Goal: Find specific page/section

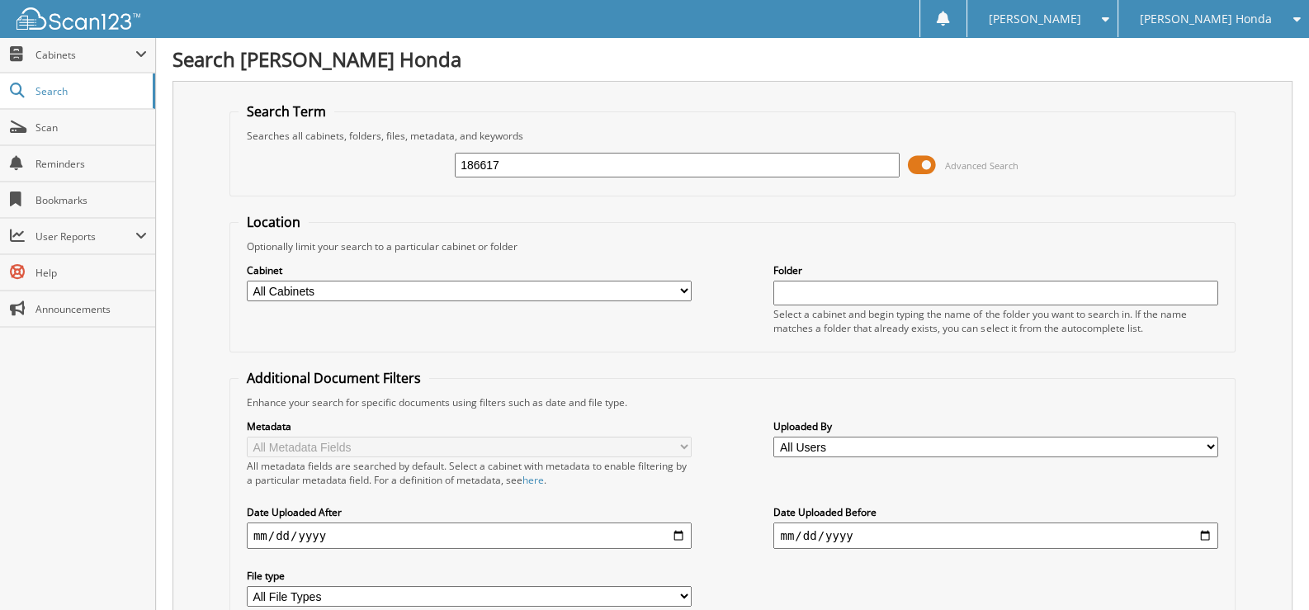
click at [521, 159] on input "186617" at bounding box center [677, 165] width 445 height 25
type input "117169a"
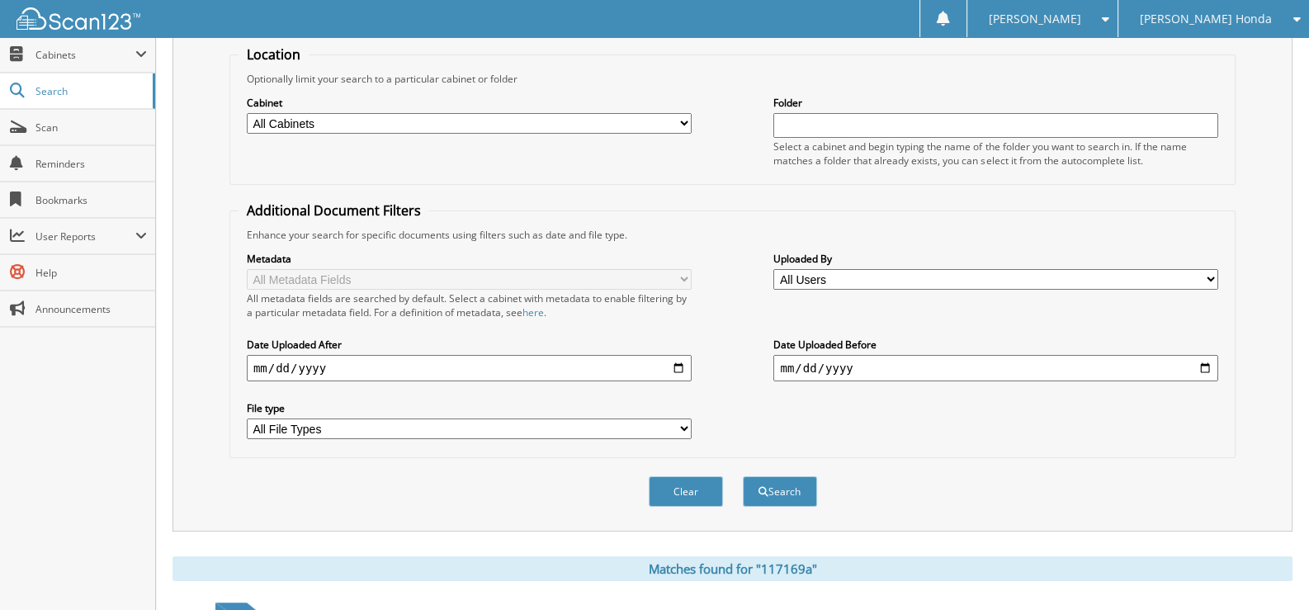
scroll to position [359, 0]
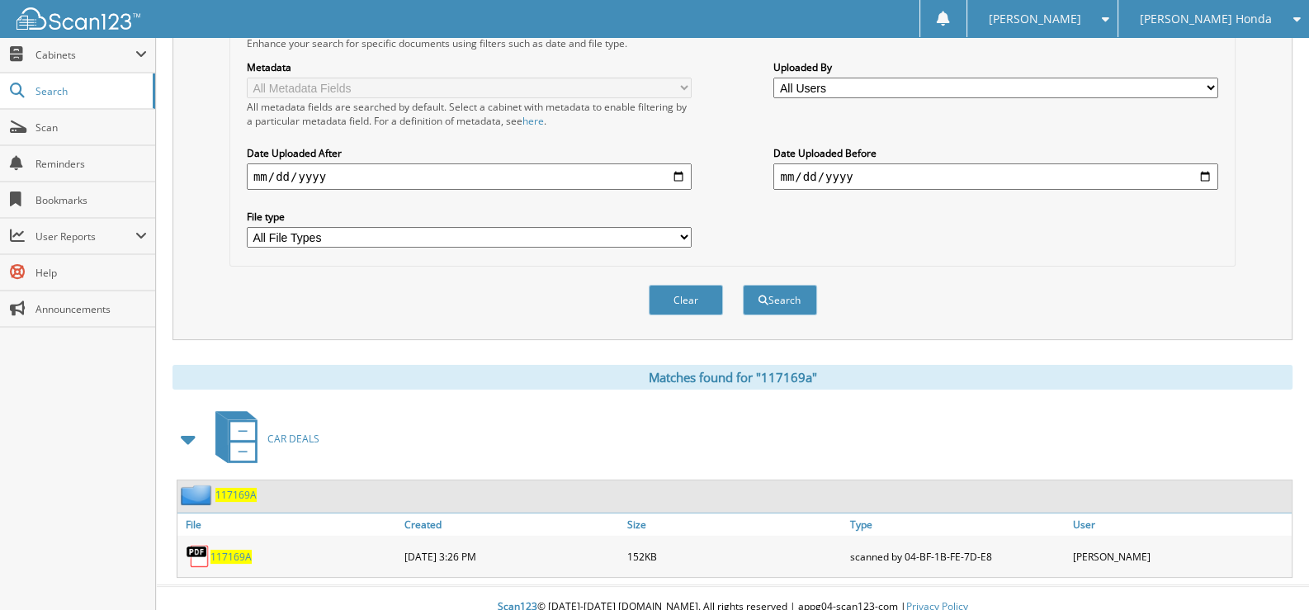
click at [234, 550] on span "117169A" at bounding box center [231, 557] width 41 height 14
